Goal: Task Accomplishment & Management: Use online tool/utility

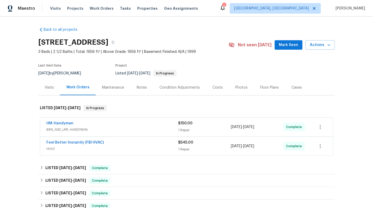
click at [51, 90] on div "Visits" at bounding box center [49, 87] width 22 height 15
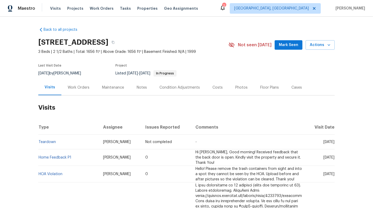
click at [326, 50] on div "[STREET_ADDRESS] 3 Beds | 2 1/2 Baths | Total: 1656 ft² | Above Grade: 1656 ft²…" at bounding box center [186, 44] width 297 height 19
click at [327, 45] on icon "button" at bounding box center [329, 44] width 5 height 5
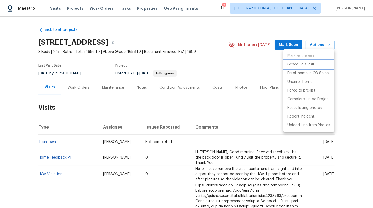
click at [313, 66] on p "Schedule a visit" at bounding box center [301, 65] width 27 height 6
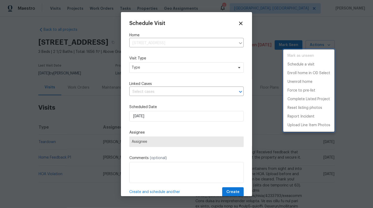
click at [163, 77] on div at bounding box center [186, 104] width 373 height 208
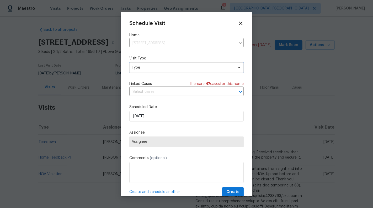
click at [153, 67] on span "Type" at bounding box center [183, 67] width 102 height 5
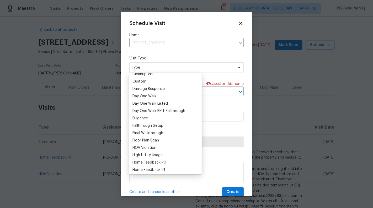
scroll to position [93, 0]
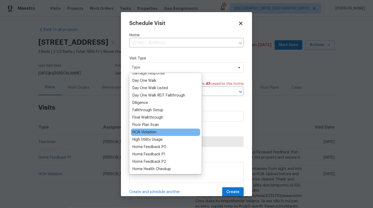
click at [154, 131] on div "HOA Violation" at bounding box center [145, 131] width 24 height 5
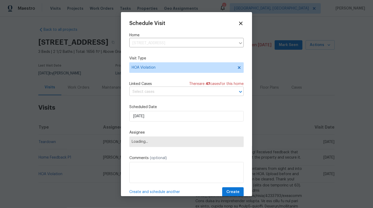
click at [165, 94] on input "text" at bounding box center [179, 92] width 100 height 8
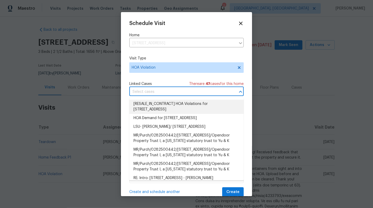
click at [168, 106] on li "[RESALE_IN_CONTRACT] HOA Violations for [STREET_ADDRESS]" at bounding box center [186, 107] width 114 height 14
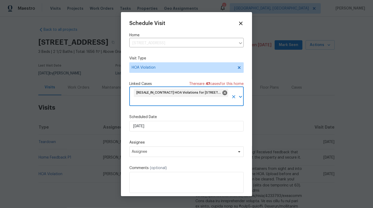
scroll to position [20, 0]
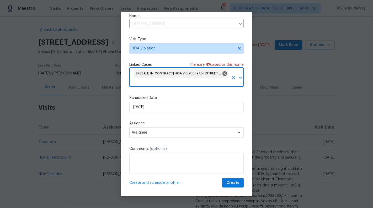
click at [150, 139] on div "Schedule Visit Home [STREET_ADDRESS] ​ Visit Type HOA Violation Linked Cases Th…" at bounding box center [186, 94] width 114 height 186
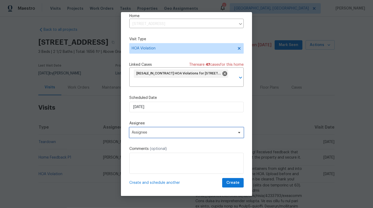
click at [148, 133] on span "Assignee" at bounding box center [183, 132] width 103 height 4
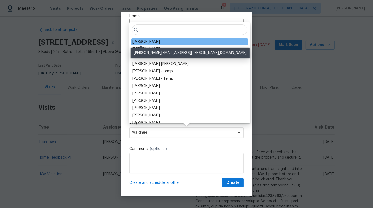
click at [145, 43] on div "[PERSON_NAME]" at bounding box center [147, 41] width 28 height 5
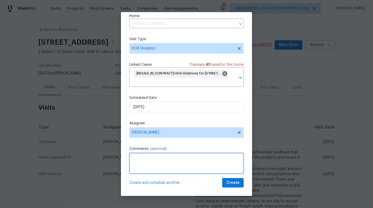
click at [150, 166] on textarea at bounding box center [186, 163] width 114 height 21
paste textarea "Trash/Recycle Container Left Visible"
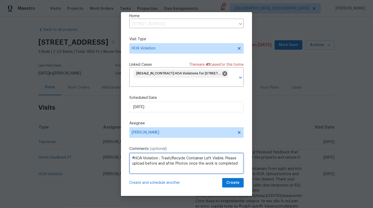
click at [226, 157] on textarea "#HOA-Violation : Trash/Recycle Container Left Visible. Please upload before and…" at bounding box center [186, 163] width 114 height 21
click at [238, 156] on textarea "#HOA-Violation : Trash/Recycle Container Left Visible. Please upload before and…" at bounding box center [186, 163] width 114 height 21
type textarea "#HOA-Violation : Trash/Recycle Container Left Visible. Please keep the Trash ou…"
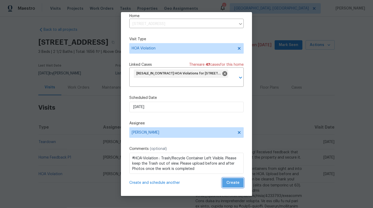
click at [238, 184] on span "Create" at bounding box center [233, 182] width 13 height 7
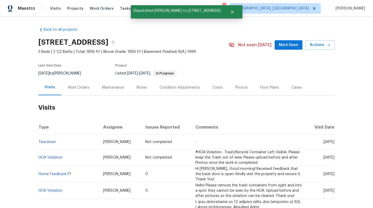
click at [53, 159] on td "HOA Violation" at bounding box center [68, 157] width 61 height 17
click at [51, 154] on td "HOA Violation" at bounding box center [68, 157] width 61 height 17
click at [51, 156] on link "HOA Violation" at bounding box center [51, 157] width 24 height 4
